Goal: Task Accomplishment & Management: Use online tool/utility

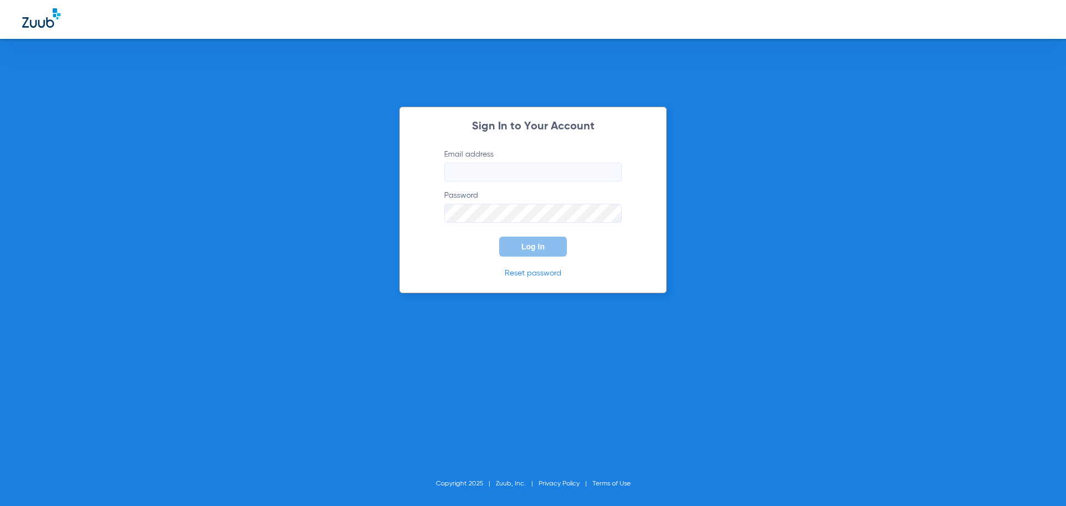
click at [454, 168] on input "Email address" at bounding box center [533, 172] width 178 height 19
type input "[EMAIL_ADDRESS][DOMAIN_NAME]"
click at [533, 246] on span "Log In" at bounding box center [532, 246] width 23 height 9
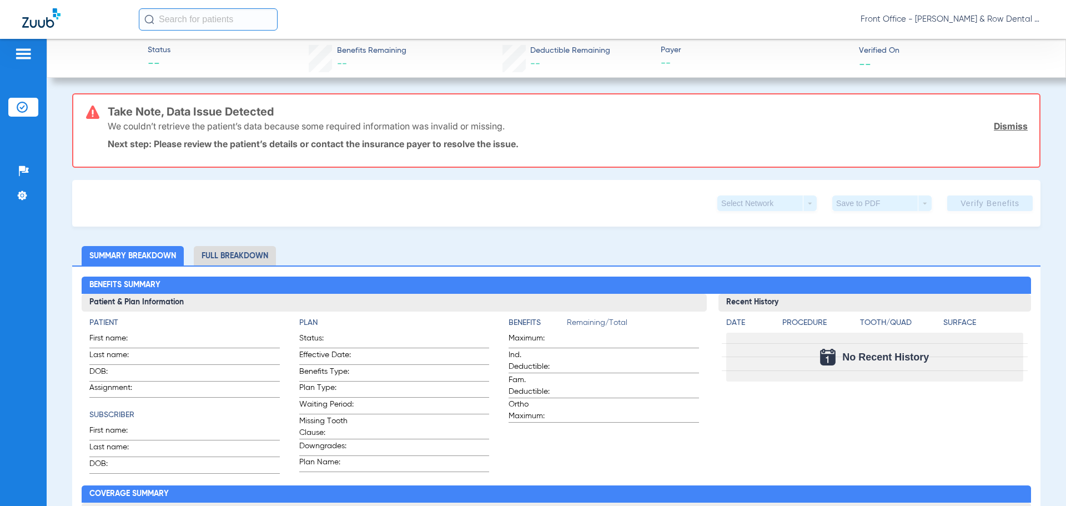
click at [25, 52] on img at bounding box center [23, 53] width 18 height 13
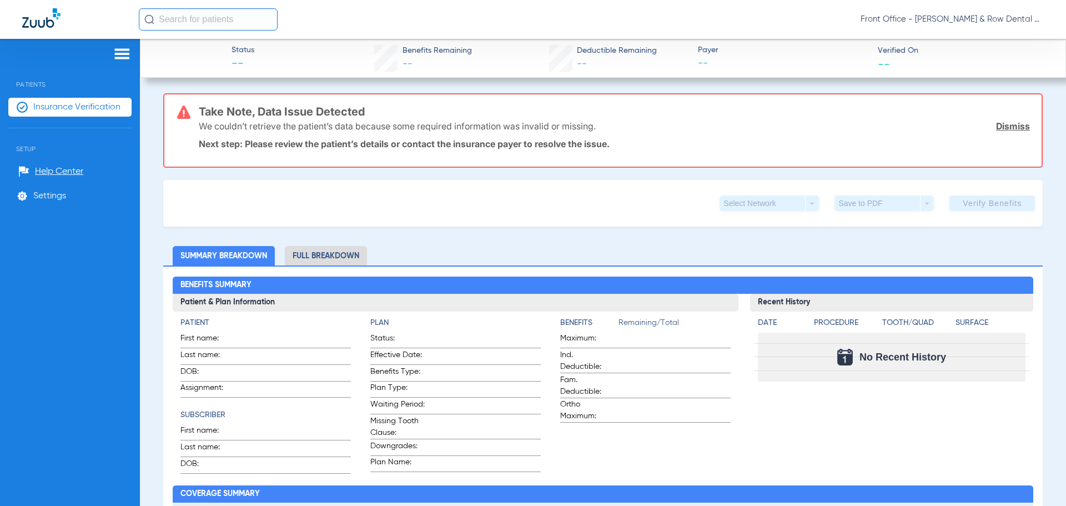
click at [25, 51] on div at bounding box center [69, 55] width 123 height 17
click at [126, 59] on img at bounding box center [122, 53] width 18 height 13
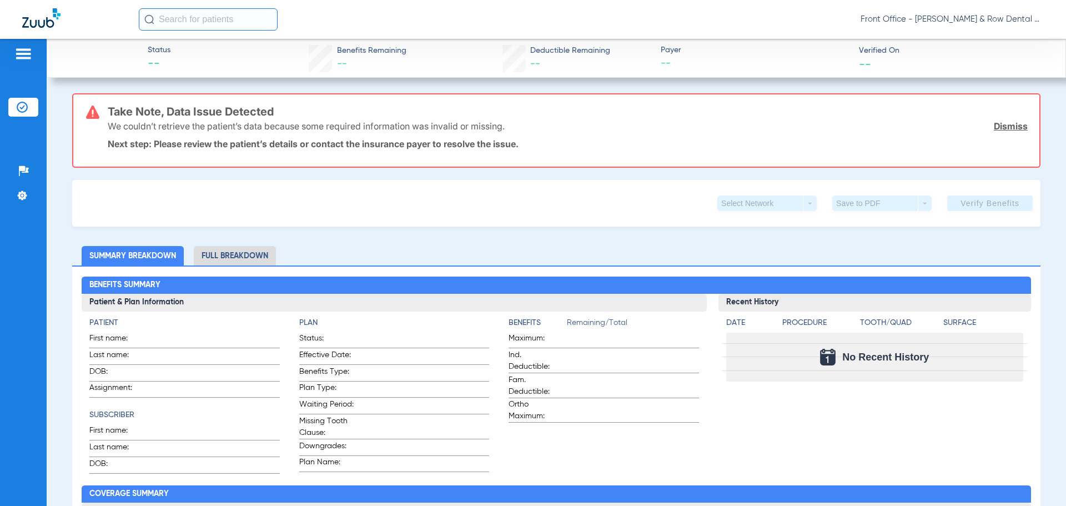
click at [1002, 123] on link "Dismiss" at bounding box center [1010, 125] width 34 height 11
click at [999, 122] on link "Dismiss" at bounding box center [1010, 125] width 34 height 11
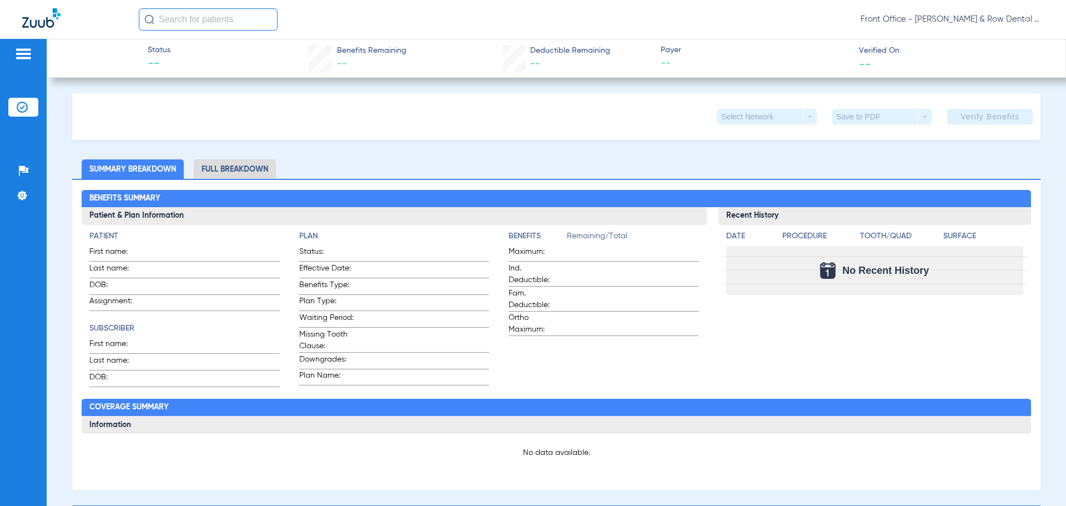
click at [21, 55] on img at bounding box center [23, 53] width 18 height 13
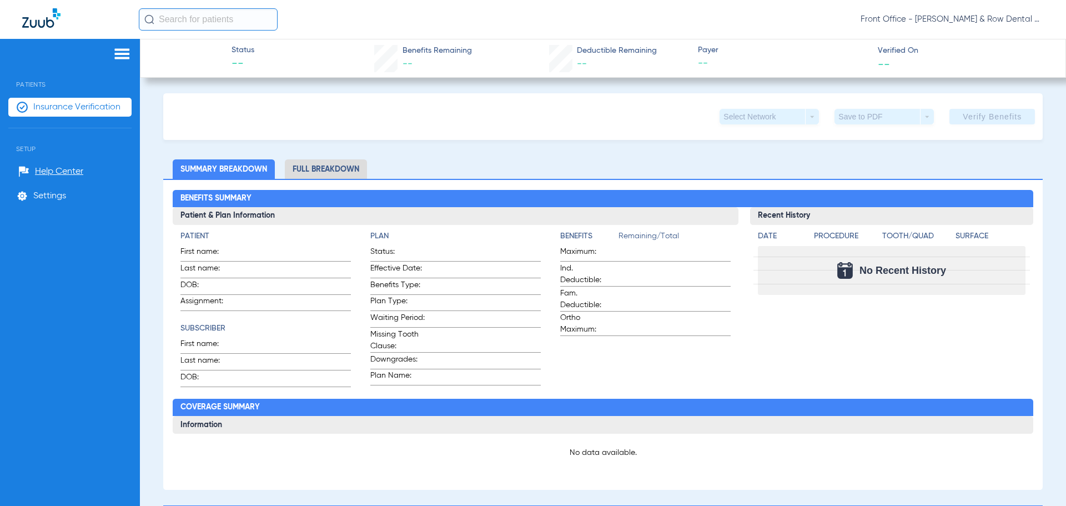
click at [32, 103] on li "Insurance Verification" at bounding box center [69, 107] width 123 height 19
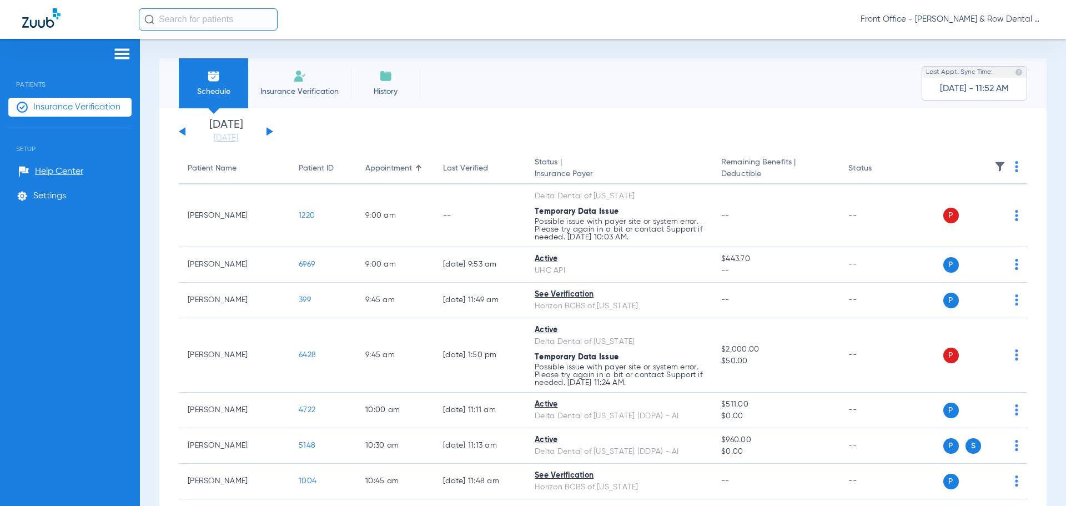
click at [1014, 169] on img at bounding box center [1015, 166] width 3 height 11
click at [939, 207] on span "Verify All" at bounding box center [965, 210] width 69 height 8
